Goal: Information Seeking & Learning: Understand process/instructions

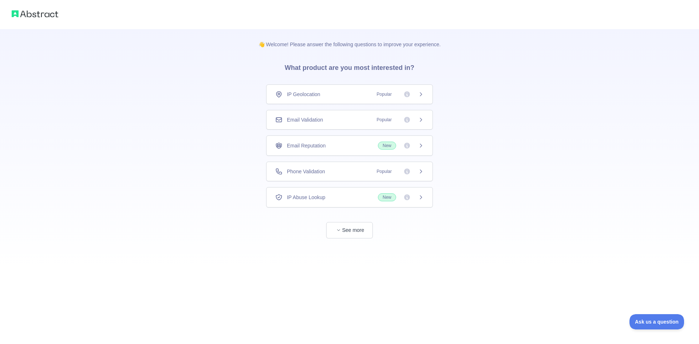
click at [390, 170] on span "Popular" at bounding box center [385, 171] width 24 height 7
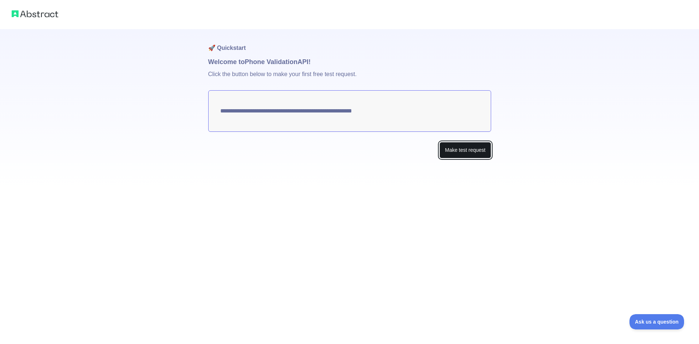
click at [464, 153] on button "Make test request" at bounding box center [465, 150] width 51 height 16
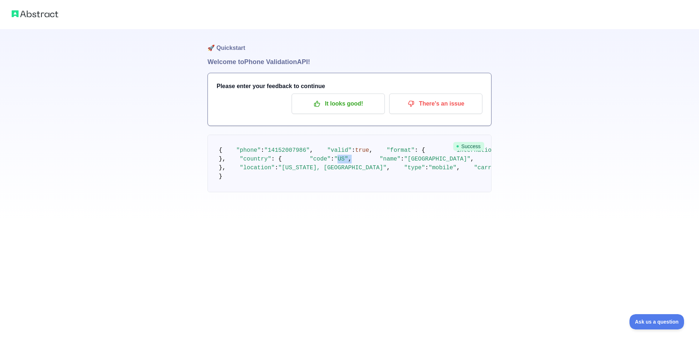
drag, startPoint x: 275, startPoint y: 219, endPoint x: 286, endPoint y: 220, distance: 11.3
click at [286, 180] on code "{ "phone" : "[PHONE_NUMBER]" , "valid" : true , "format" : { "international" : …" at bounding box center [450, 163] width 462 height 33
click at [389, 192] on pre "{ "phone" : "[PHONE_NUMBER]" , "valid" : true , "format" : { "international" : …" at bounding box center [350, 164] width 284 height 58
click at [478, 146] on span "Success" at bounding box center [468, 146] width 31 height 9
click at [231, 53] on h1 "🚀 Quickstart" at bounding box center [350, 43] width 284 height 28
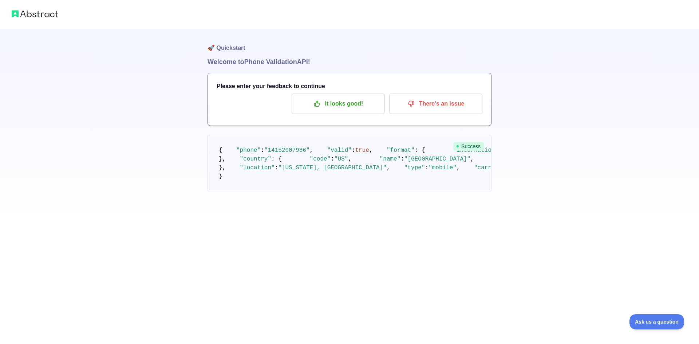
click at [235, 60] on h1 "Welcome to Phone Validation API!" at bounding box center [350, 62] width 284 height 10
click at [298, 59] on h1 "Welcome to Phone Validation API!" at bounding box center [350, 62] width 284 height 10
click at [38, 14] on img at bounding box center [35, 14] width 47 height 10
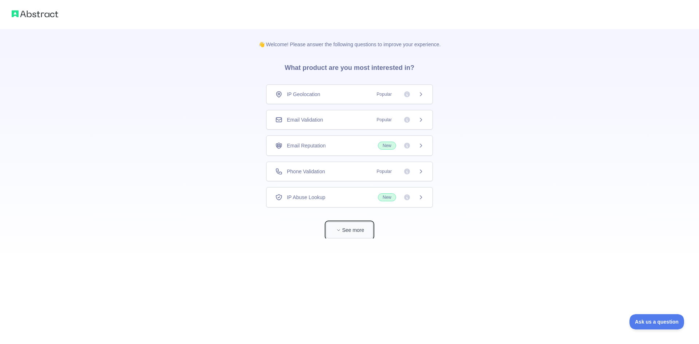
click at [354, 230] on button "See more" at bounding box center [349, 230] width 47 height 16
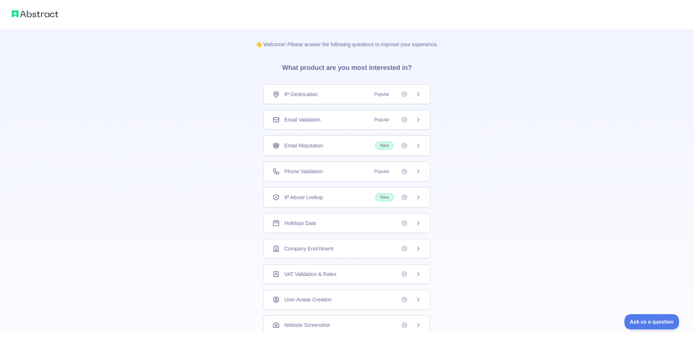
click at [388, 174] on span "Popular" at bounding box center [382, 171] width 24 height 7
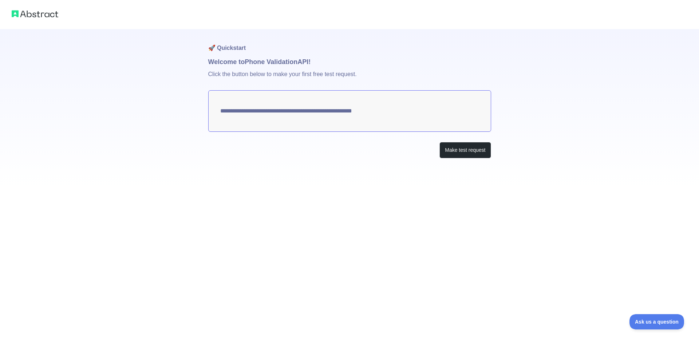
click at [363, 111] on textarea "**********" at bounding box center [349, 111] width 283 height 42
click at [272, 72] on p "Click the button below to make your first free test request." at bounding box center [349, 78] width 283 height 23
drag, startPoint x: 209, startPoint y: 72, endPoint x: 405, endPoint y: 72, distance: 195.2
click at [405, 72] on p "Click the button below to make your first free test request." at bounding box center [349, 78] width 283 height 23
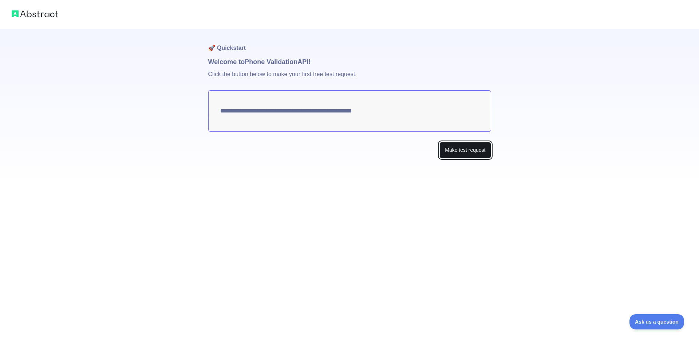
click at [466, 151] on button "Make test request" at bounding box center [465, 150] width 51 height 16
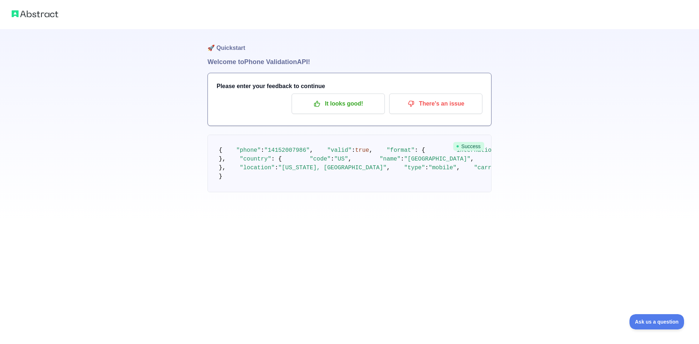
click at [469, 147] on span "Success" at bounding box center [468, 146] width 31 height 9
click at [643, 41] on div "🚀 Quickstart Welcome to Phone Validation API! Please enter your feedback to con…" at bounding box center [349, 110] width 699 height 221
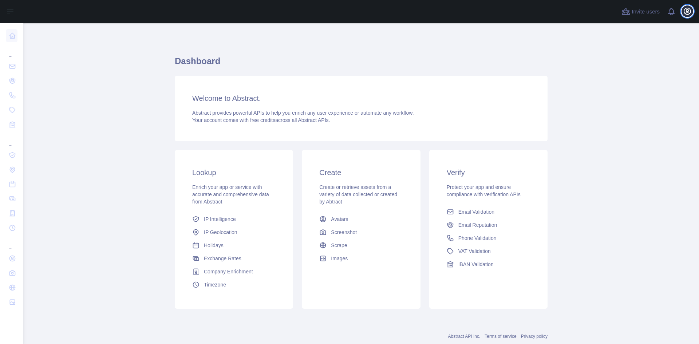
click at [689, 10] on icon "button" at bounding box center [687, 11] width 9 height 9
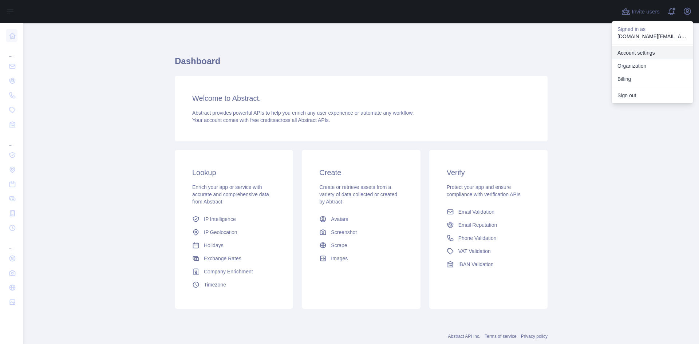
click at [646, 52] on link "Account settings" at bounding box center [653, 52] width 82 height 13
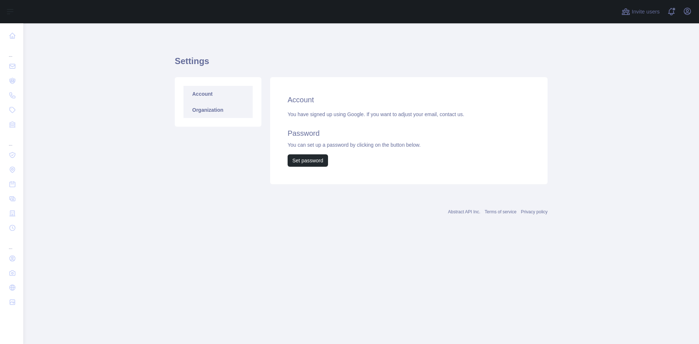
click at [205, 106] on link "Organization" at bounding box center [218, 110] width 69 height 16
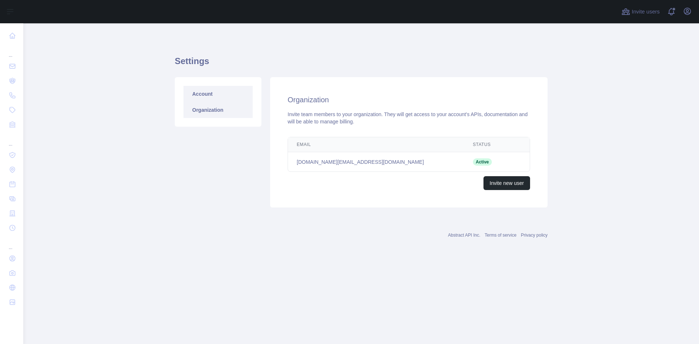
click at [217, 94] on link "Account" at bounding box center [218, 94] width 69 height 16
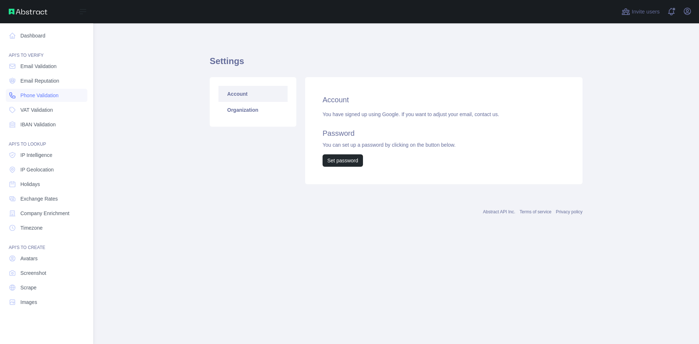
click at [45, 96] on span "Phone Validation" at bounding box center [39, 95] width 38 height 7
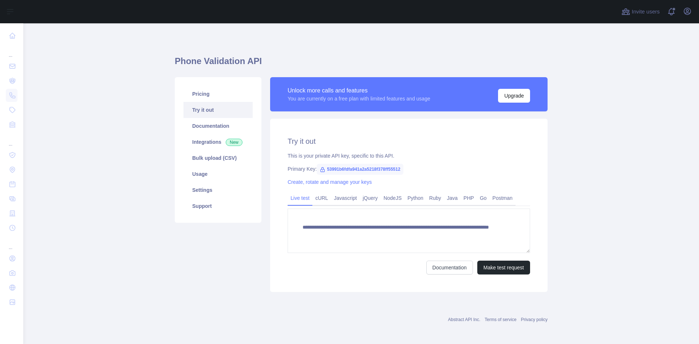
click at [613, 158] on main "**********" at bounding box center [361, 183] width 676 height 321
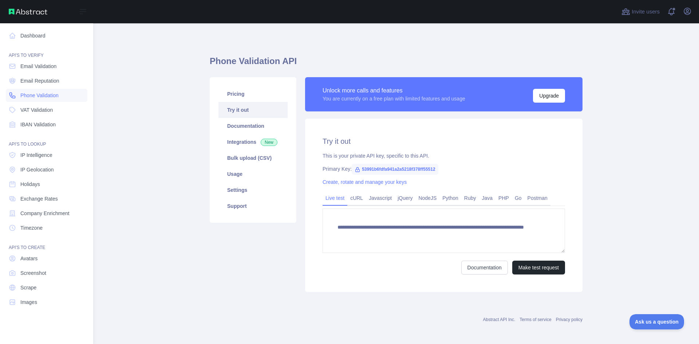
click at [46, 96] on span "Phone Validation" at bounding box center [39, 95] width 38 height 7
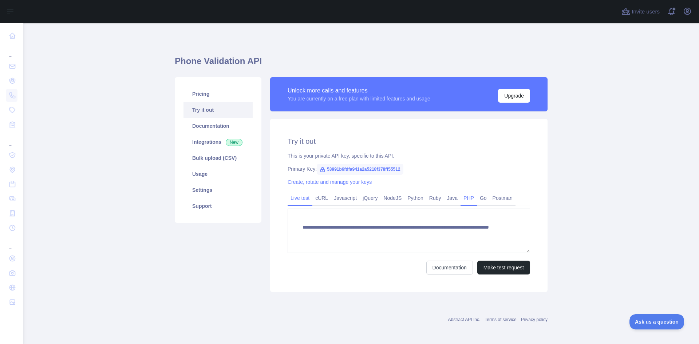
click at [463, 199] on link "PHP" at bounding box center [469, 198] width 16 height 12
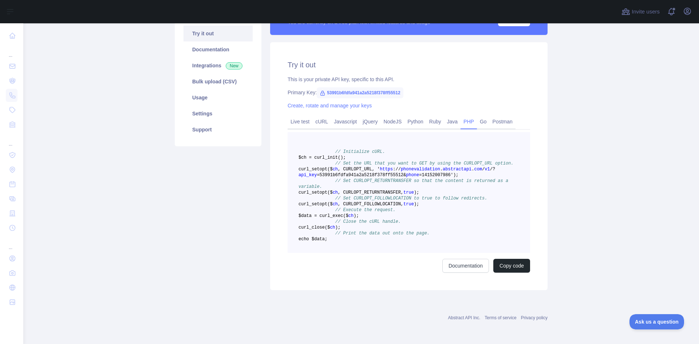
scroll to position [75, 0]
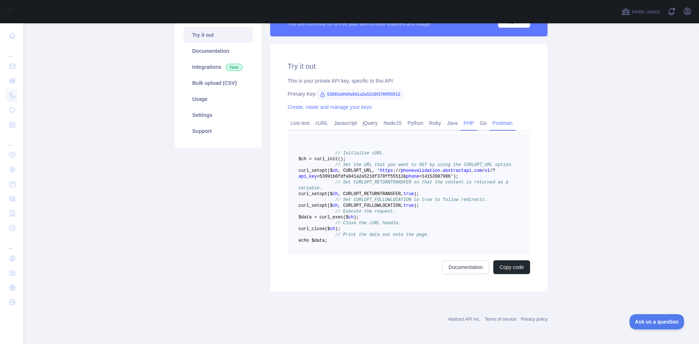
click at [501, 124] on link "Postman" at bounding box center [503, 123] width 26 height 12
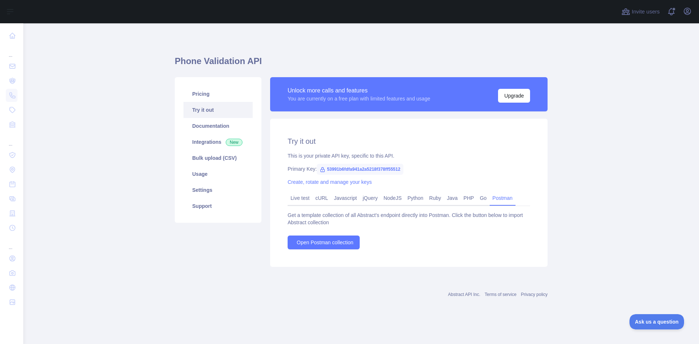
scroll to position [0, 0]
click at [299, 199] on link "Live test" at bounding box center [300, 198] width 25 height 12
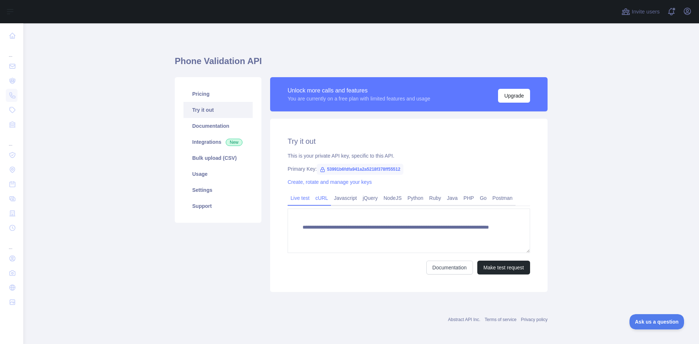
click at [321, 197] on link "cURL" at bounding box center [321, 198] width 19 height 12
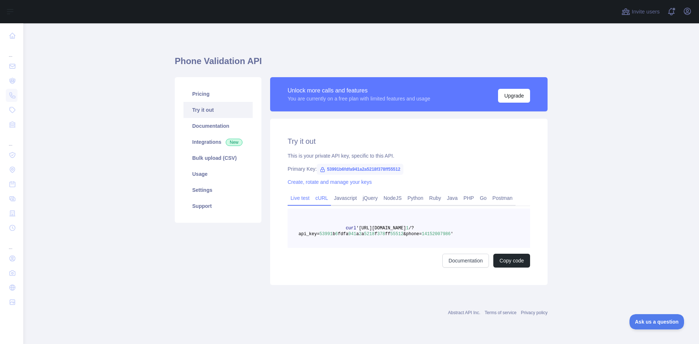
click at [306, 198] on link "Live test" at bounding box center [300, 198] width 25 height 12
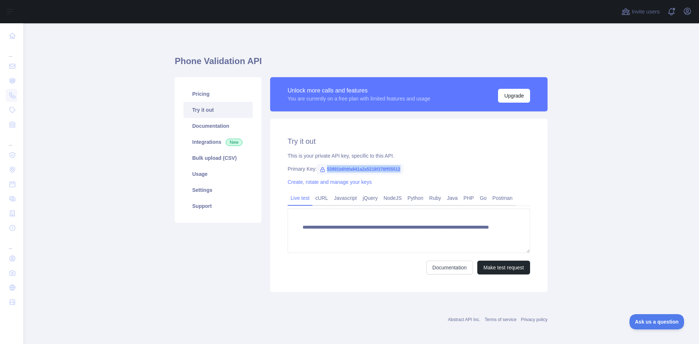
drag, startPoint x: 322, startPoint y: 169, endPoint x: 402, endPoint y: 170, distance: 79.8
click at [402, 170] on div "Primary Key: 53991b6fdfa941a2a5218f378ff55512" at bounding box center [409, 168] width 243 height 7
click at [459, 158] on div "This is your private API key, specific to this API." at bounding box center [409, 155] width 243 height 7
drag, startPoint x: 322, startPoint y: 167, endPoint x: 401, endPoint y: 168, distance: 79.0
